Goal: Check status: Check status

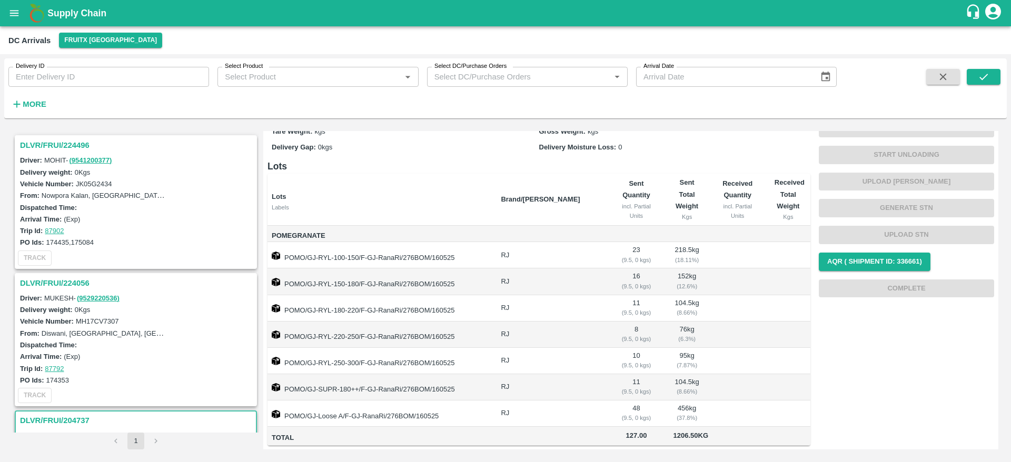
click at [60, 141] on h3 "DLVR/FRUI/224496" at bounding box center [137, 146] width 235 height 14
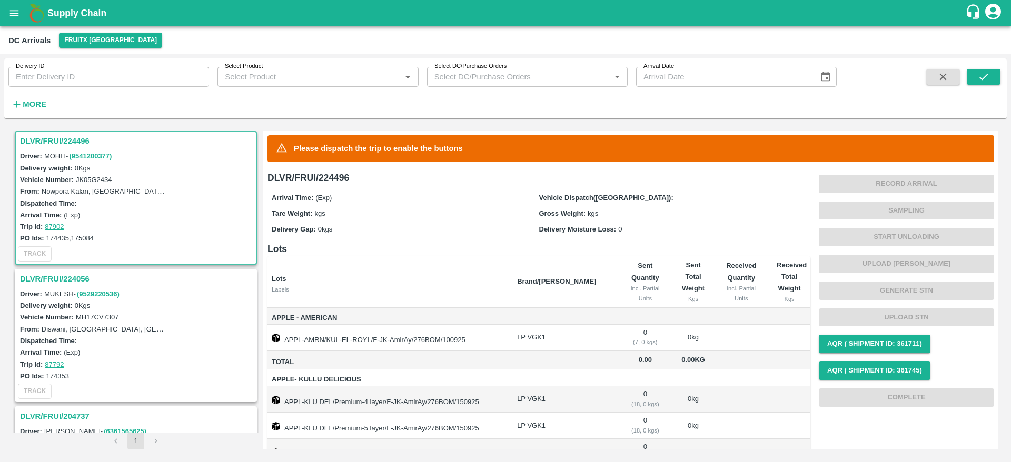
scroll to position [39, 0]
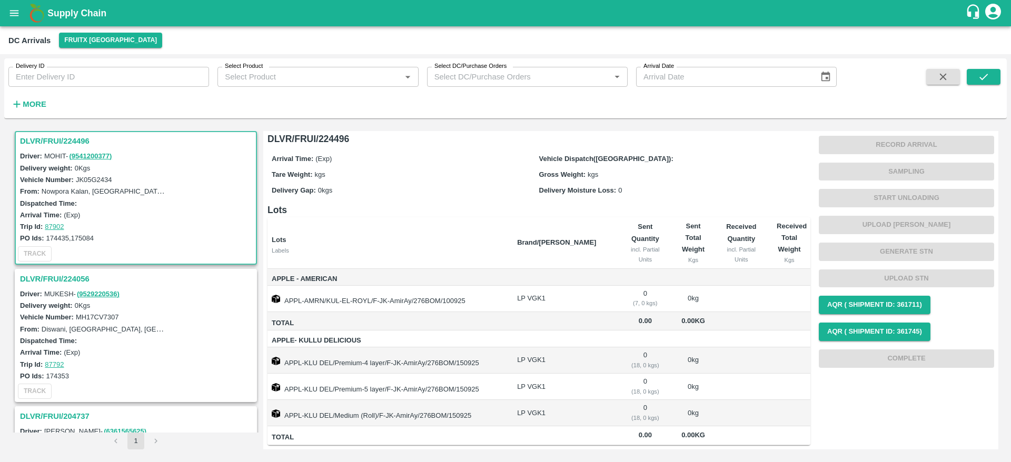
click at [67, 274] on h3 "DLVR/FRUI/224056" at bounding box center [137, 279] width 235 height 14
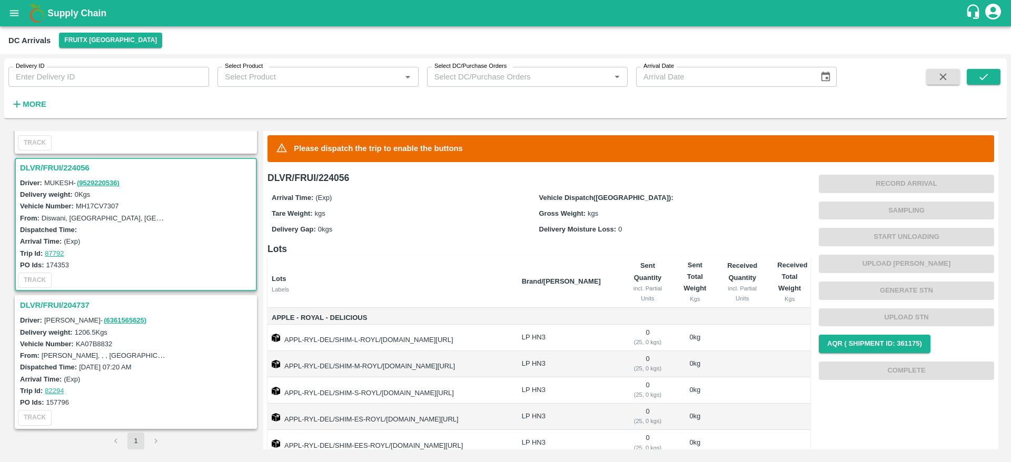
scroll to position [82, 0]
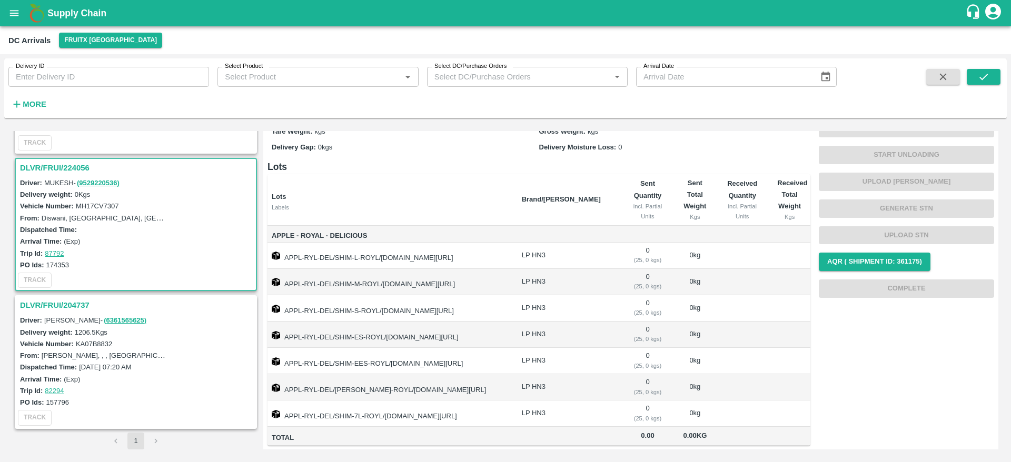
click at [54, 306] on h3 "DLVR/FRUI/204737" at bounding box center [137, 306] width 235 height 14
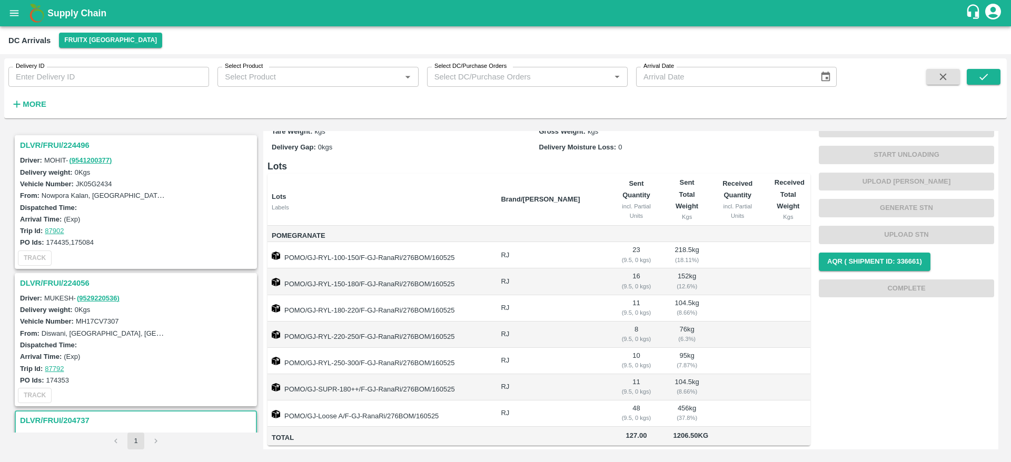
click at [38, 137] on div "DLVR/FRUI/224496" at bounding box center [136, 145] width 240 height 18
click at [42, 146] on h3 "DLVR/FRUI/224496" at bounding box center [137, 146] width 235 height 14
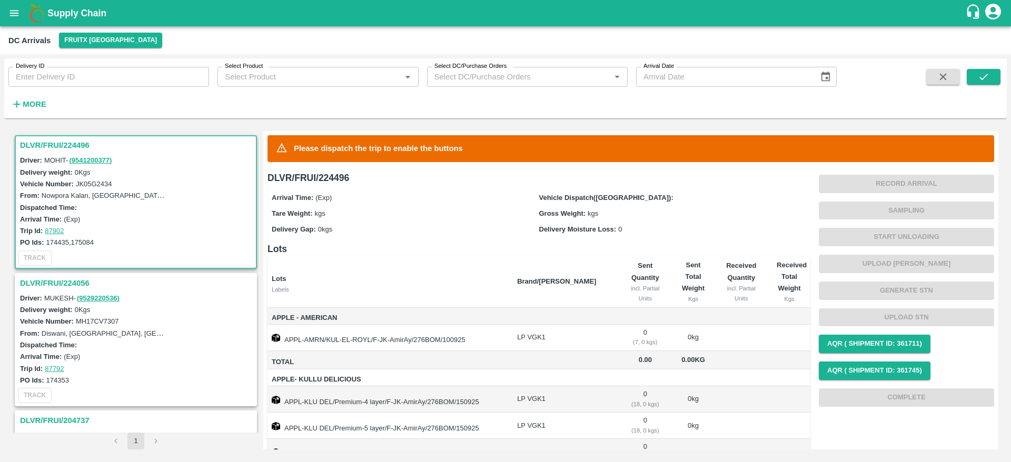
click at [63, 7] on h1 "Supply Chain" at bounding box center [506, 13] width 918 height 15
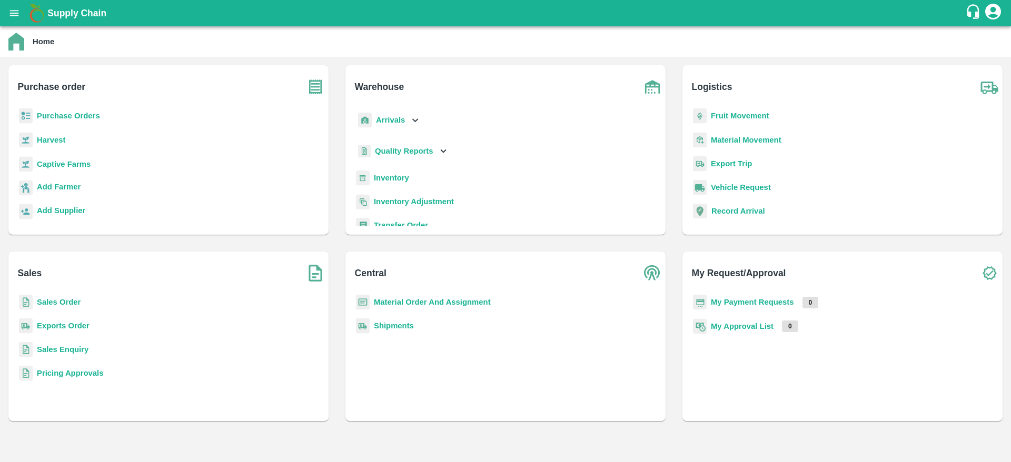
click at [51, 305] on b "Sales Order" at bounding box center [59, 302] width 44 height 8
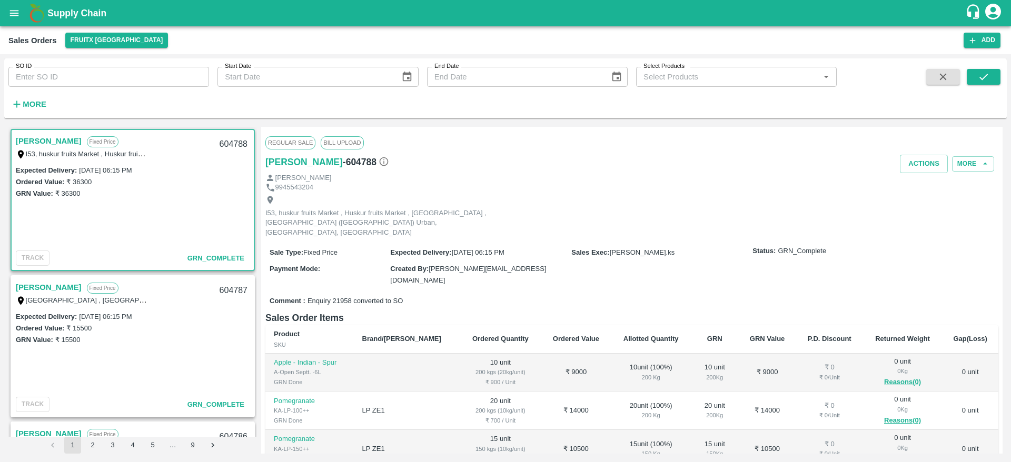
click at [33, 144] on link "Masilamani" at bounding box center [49, 141] width 66 height 14
click at [73, 6] on h1 "Supply Chain" at bounding box center [506, 13] width 918 height 15
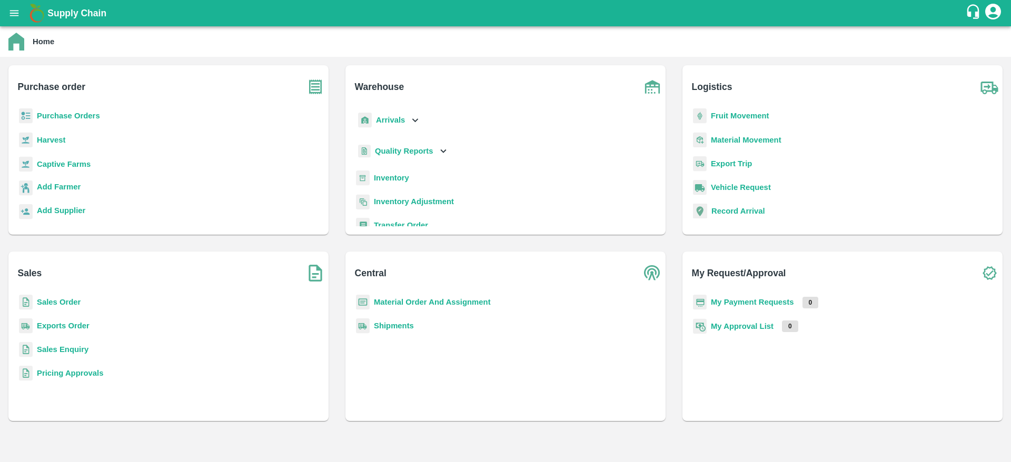
click at [52, 307] on p "Sales Order" at bounding box center [59, 303] width 44 height 12
click at [63, 300] on b "Sales Order" at bounding box center [59, 302] width 44 height 8
